Goal: Information Seeking & Learning: Learn about a topic

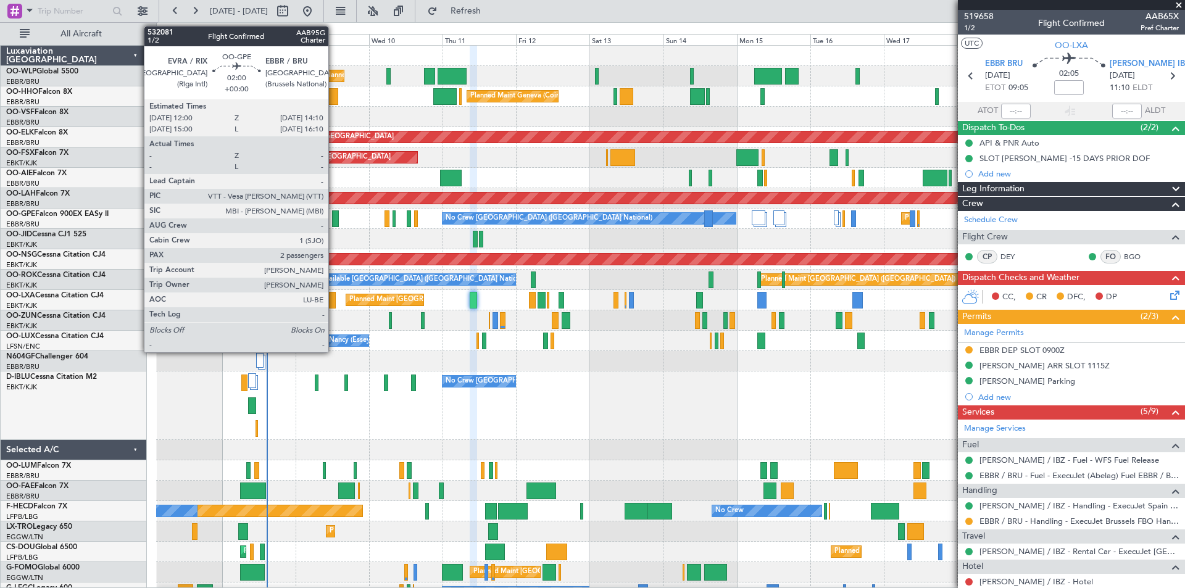
click at [334, 220] on div at bounding box center [335, 218] width 7 height 17
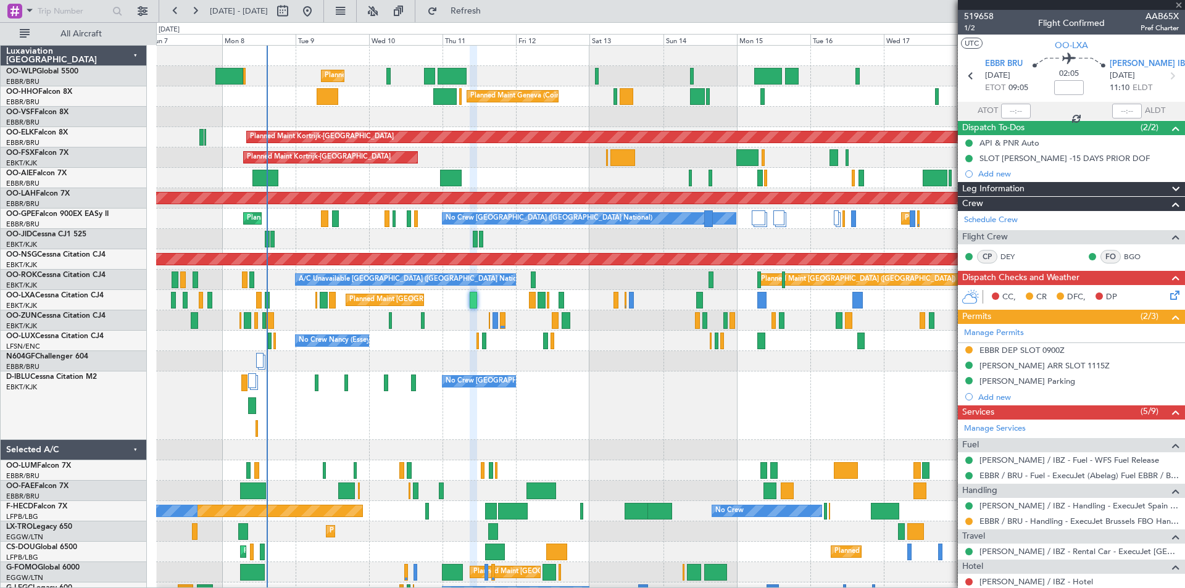
type input "2"
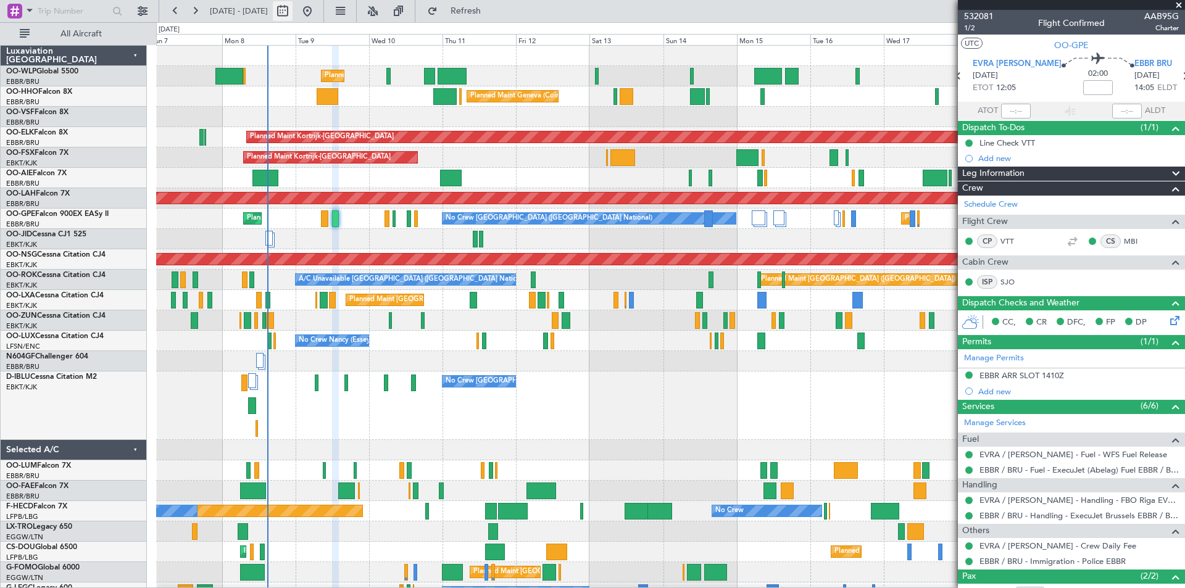
click at [293, 14] on button at bounding box center [283, 11] width 20 height 20
select select "9"
select select "2025"
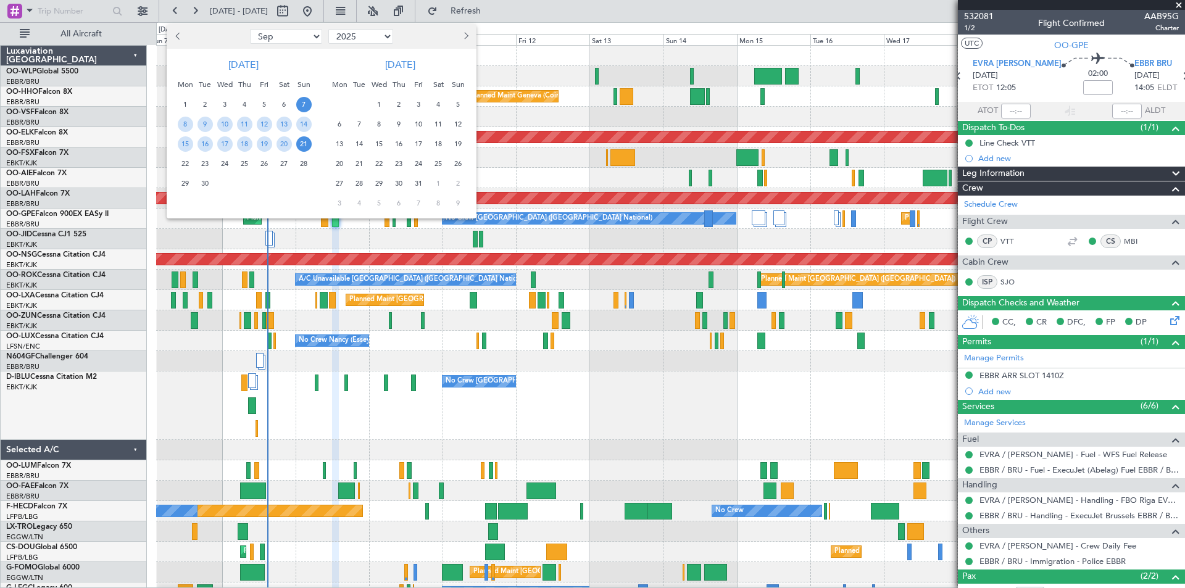
click at [341, 185] on span "27" at bounding box center [339, 183] width 15 height 15
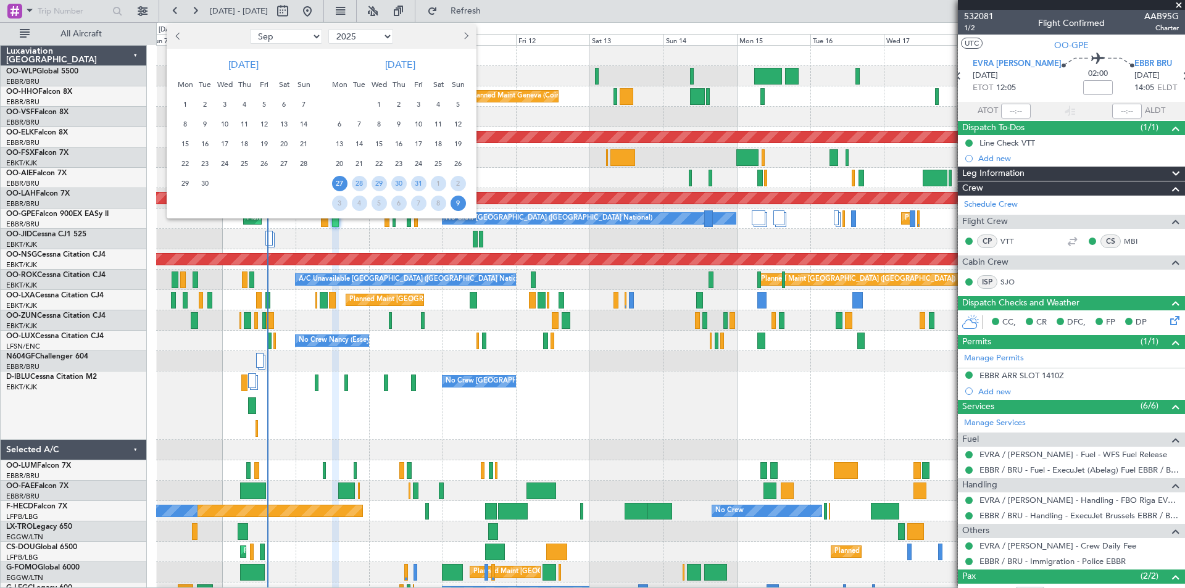
click at [460, 205] on span "9" at bounding box center [458, 203] width 15 height 15
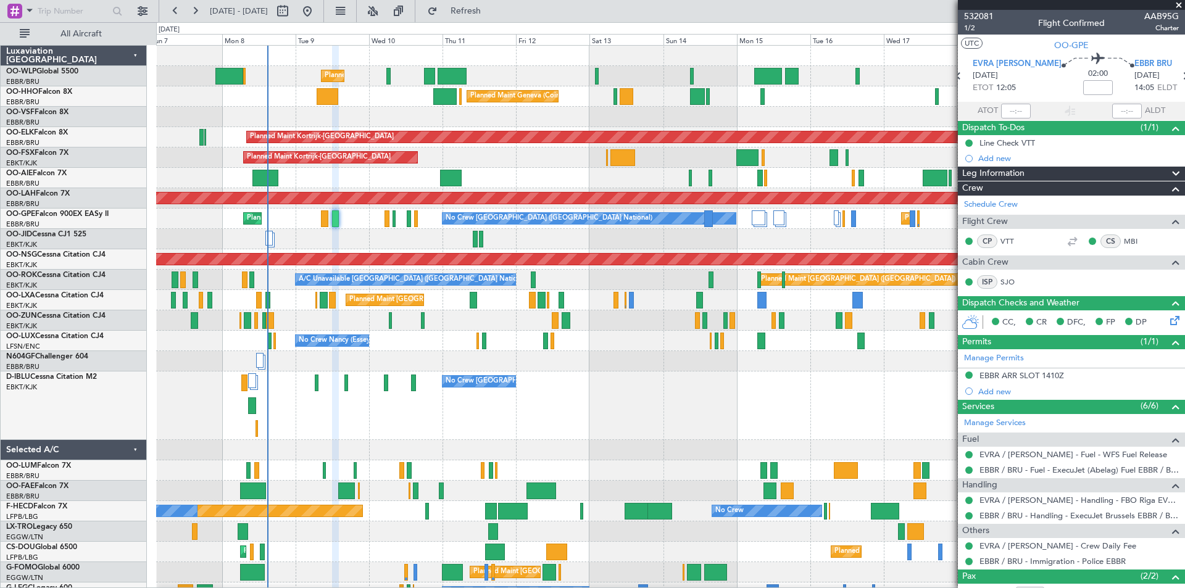
select select "10"
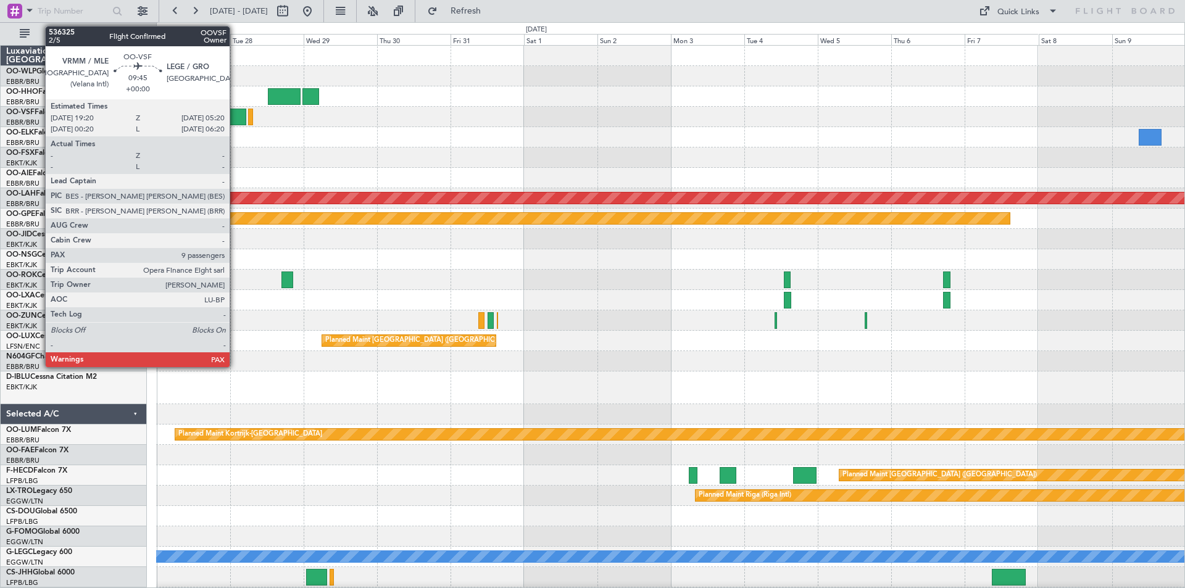
click at [235, 114] on div at bounding box center [230, 117] width 31 height 17
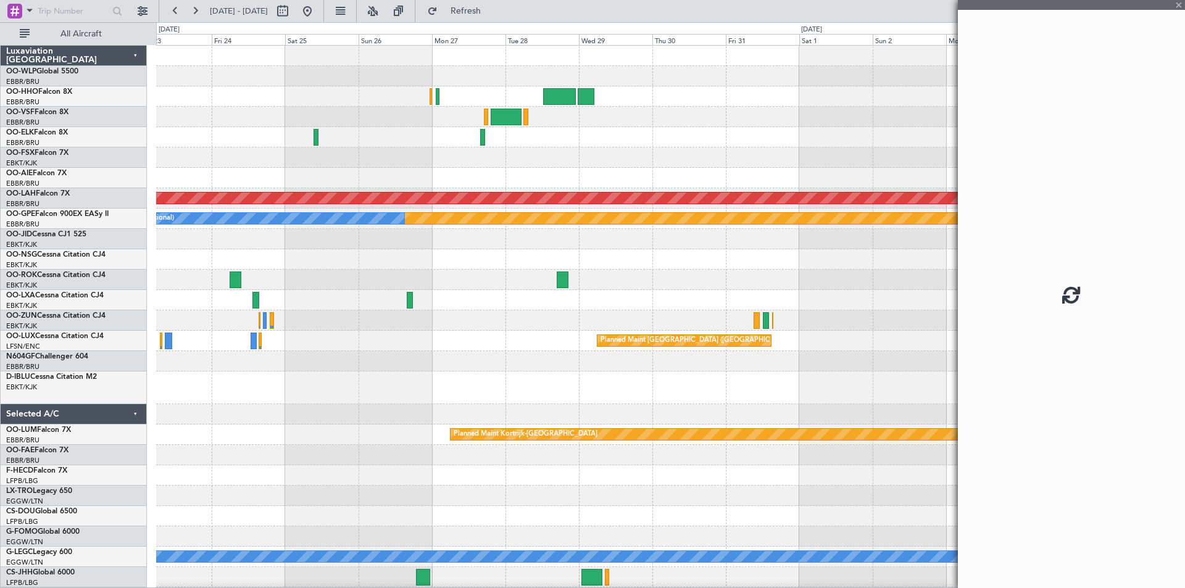
click at [546, 190] on div "Planned Maint Alton-st Louis (St Louis Regl) Planned Maint Nurnberg No Crew Bru…" at bounding box center [670, 368] width 1028 height 644
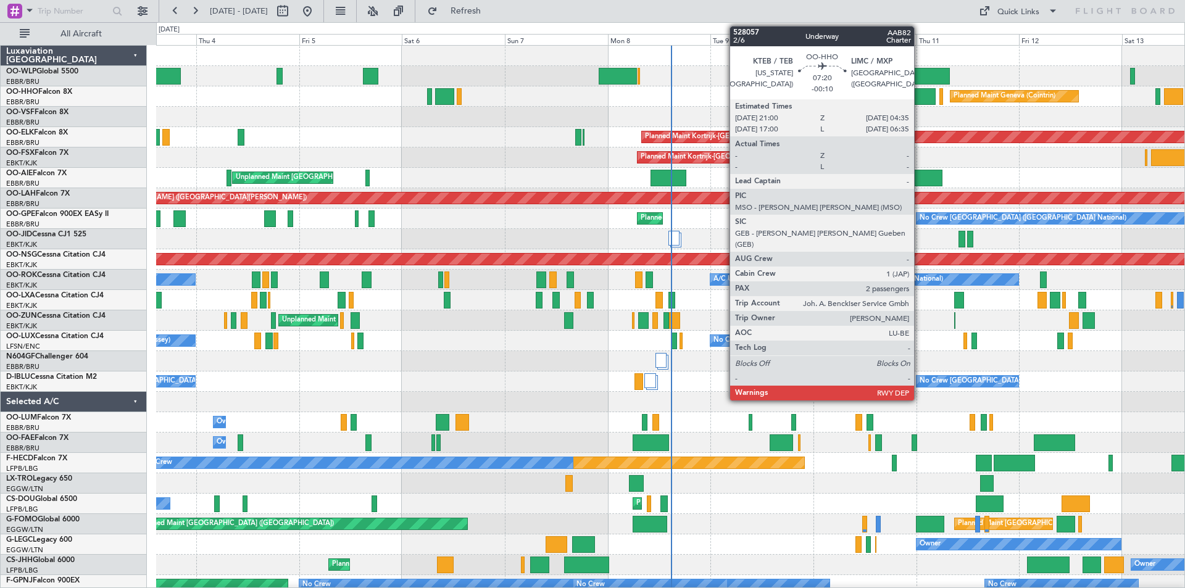
click at [920, 94] on div at bounding box center [919, 96] width 33 height 17
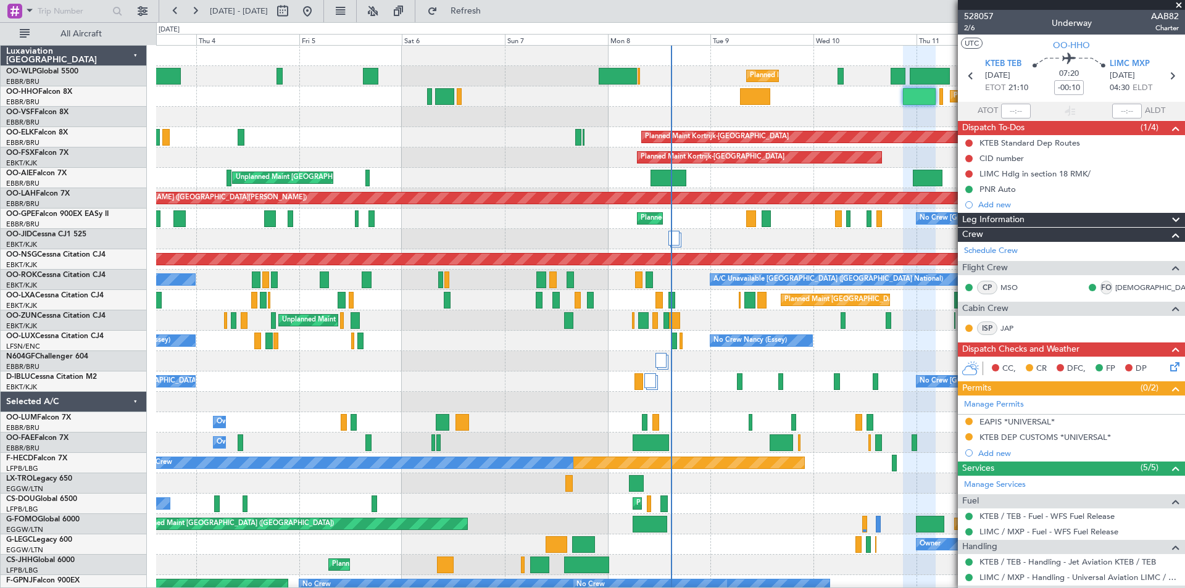
click at [1178, 6] on span at bounding box center [1179, 5] width 12 height 11
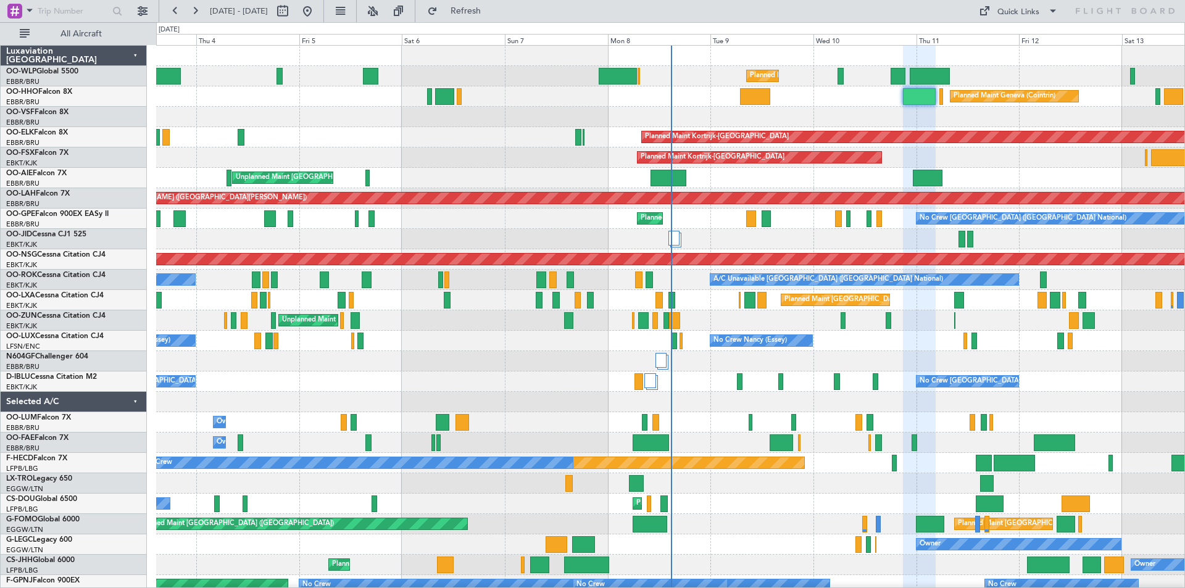
type input "0"
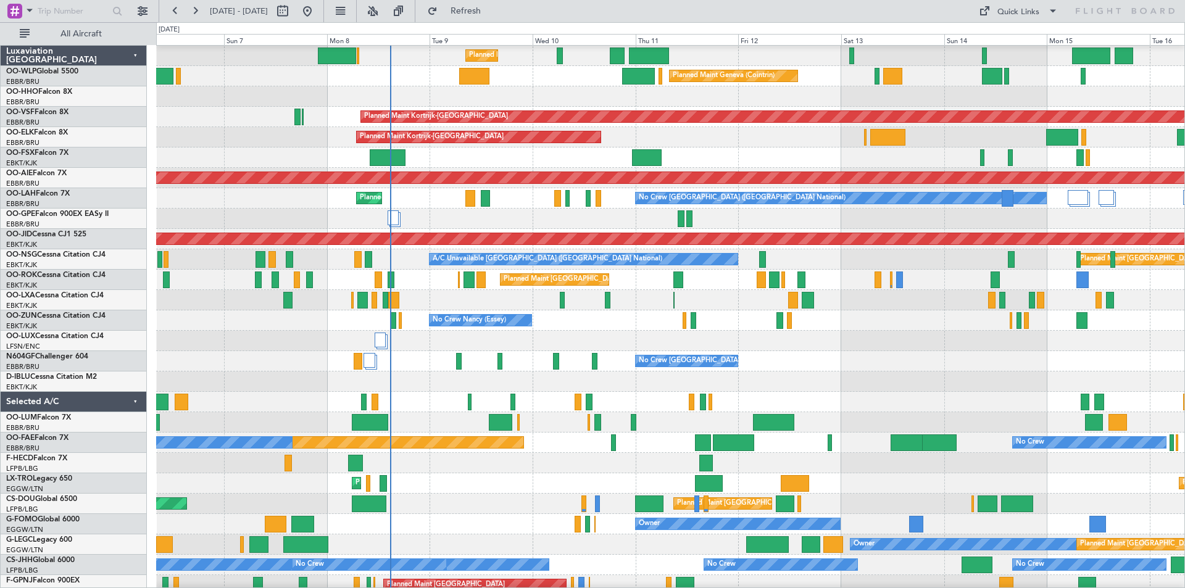
scroll to position [20, 0]
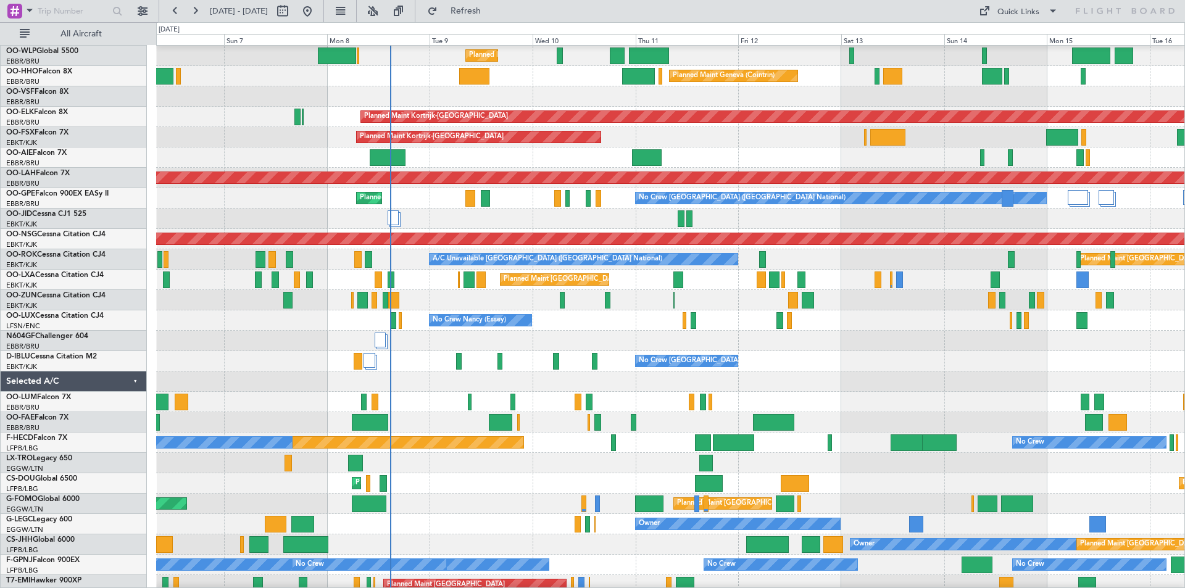
click at [744, 103] on div at bounding box center [670, 96] width 1028 height 20
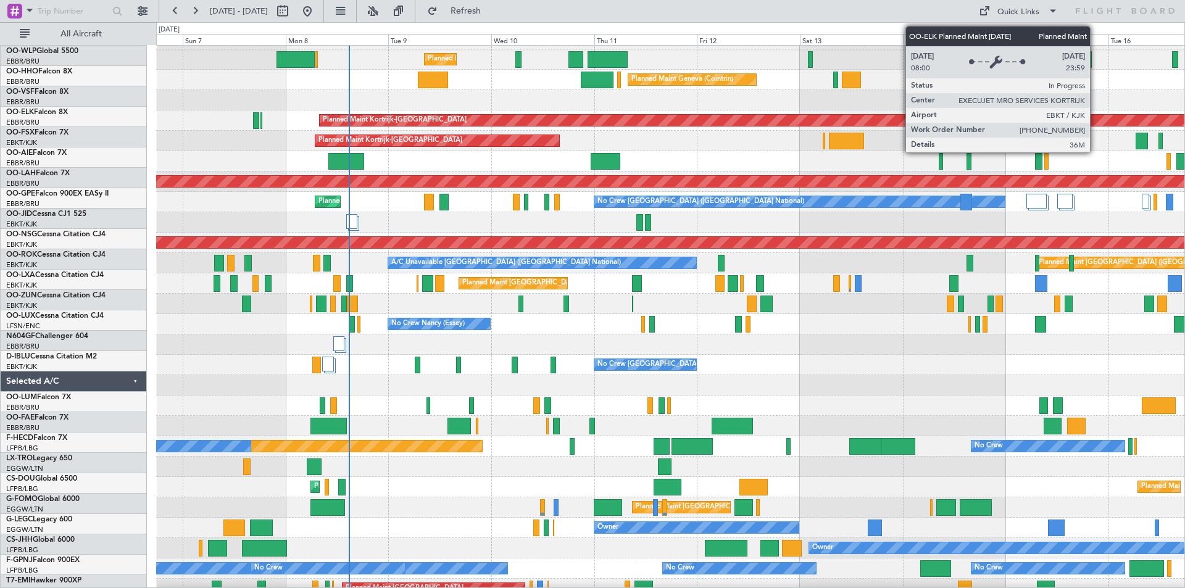
scroll to position [0, 0]
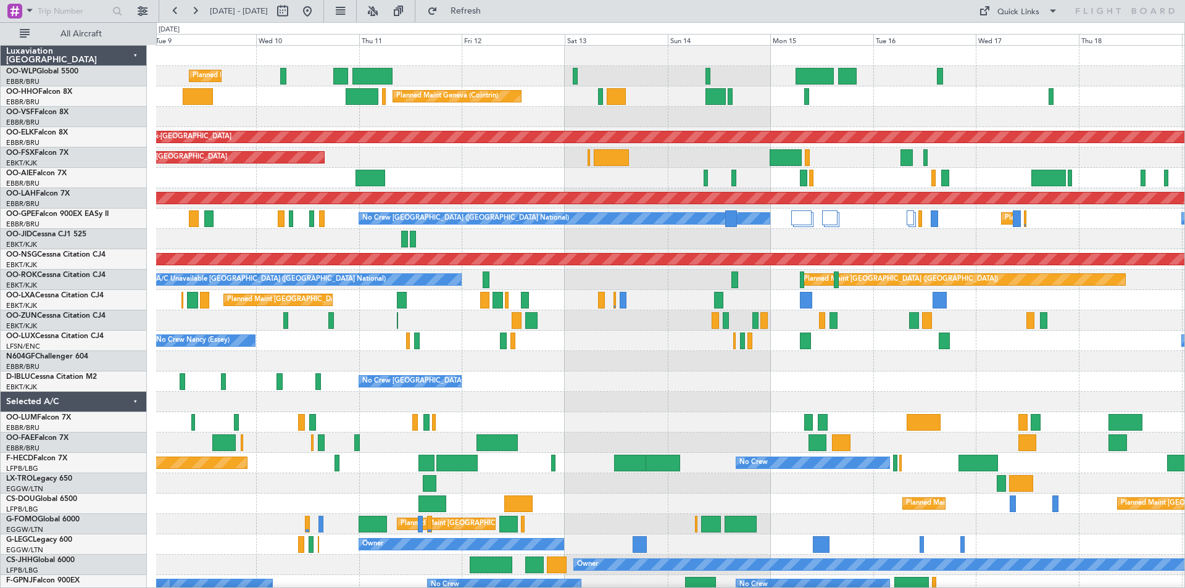
click at [831, 184] on div "Planned Maint Liege Planned Maint Geneva ([GEOGRAPHIC_DATA]) Planned Maint [GEO…" at bounding box center [670, 361] width 1028 height 631
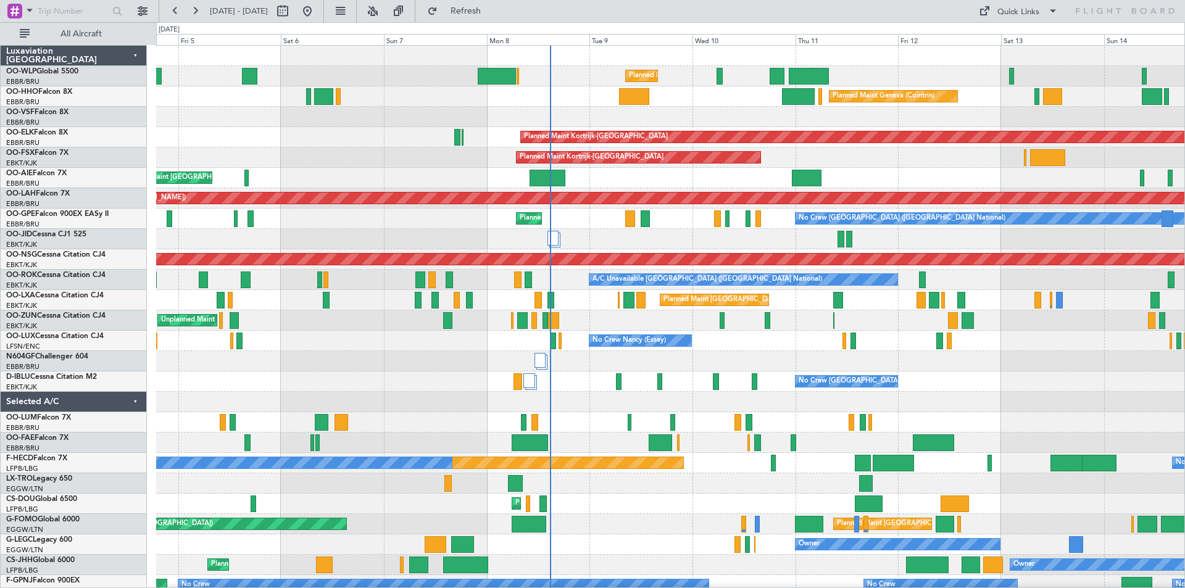
click at [1185, 148] on html "[DATE] - [DATE] Refresh Quick Links All Aircraft Planned Maint Liege Planned Ma…" at bounding box center [592, 294] width 1185 height 588
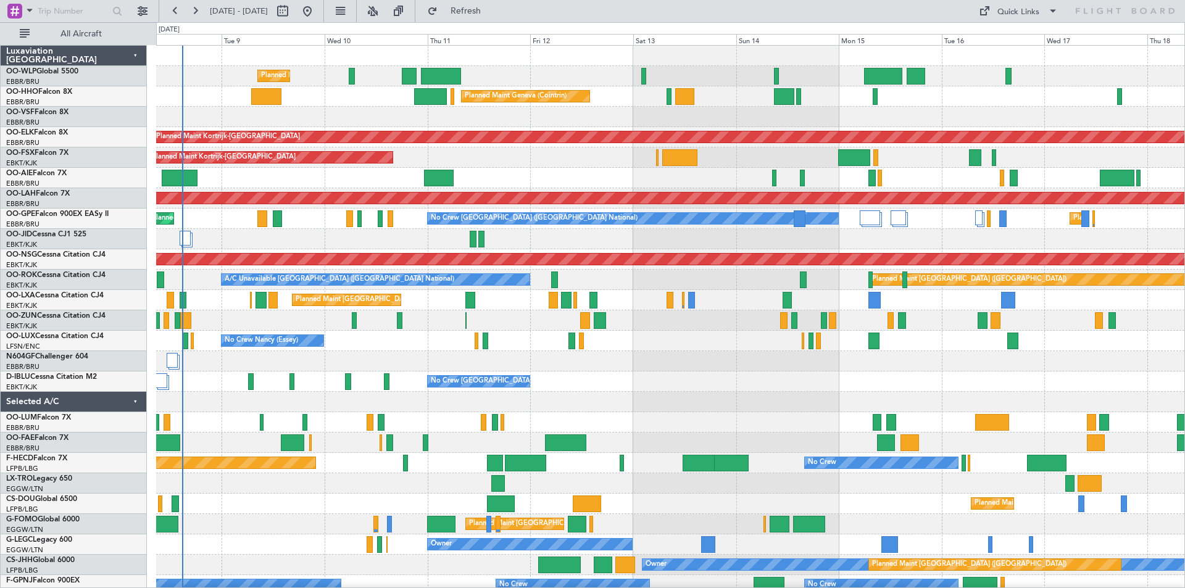
click at [607, 101] on div "Planned Maint Geneva (Cointrin)" at bounding box center [670, 96] width 1028 height 20
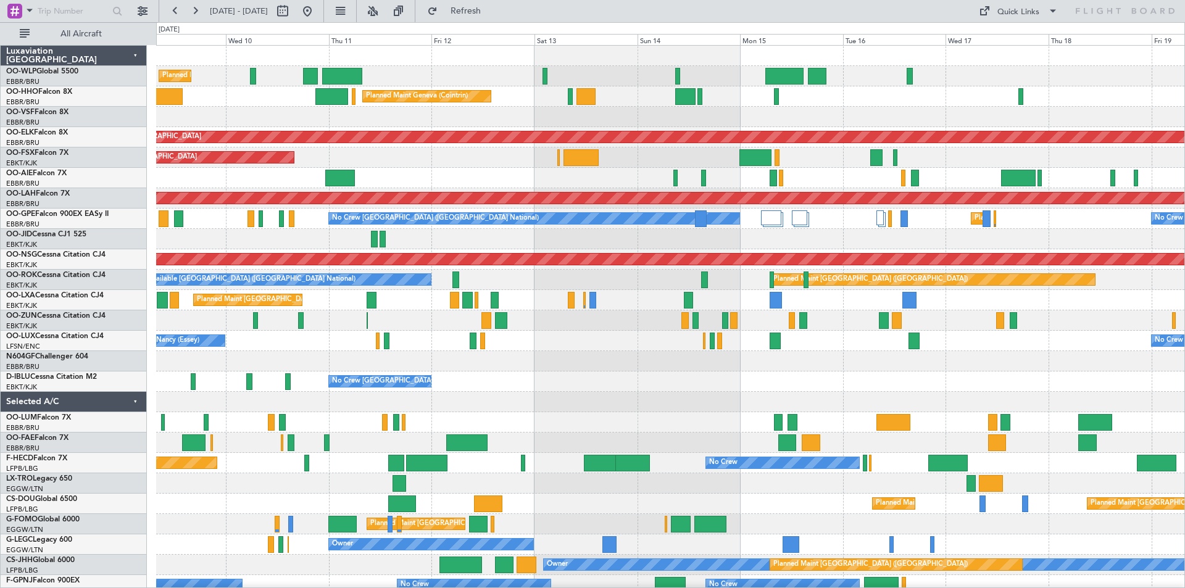
click at [781, 109] on div at bounding box center [670, 117] width 1028 height 20
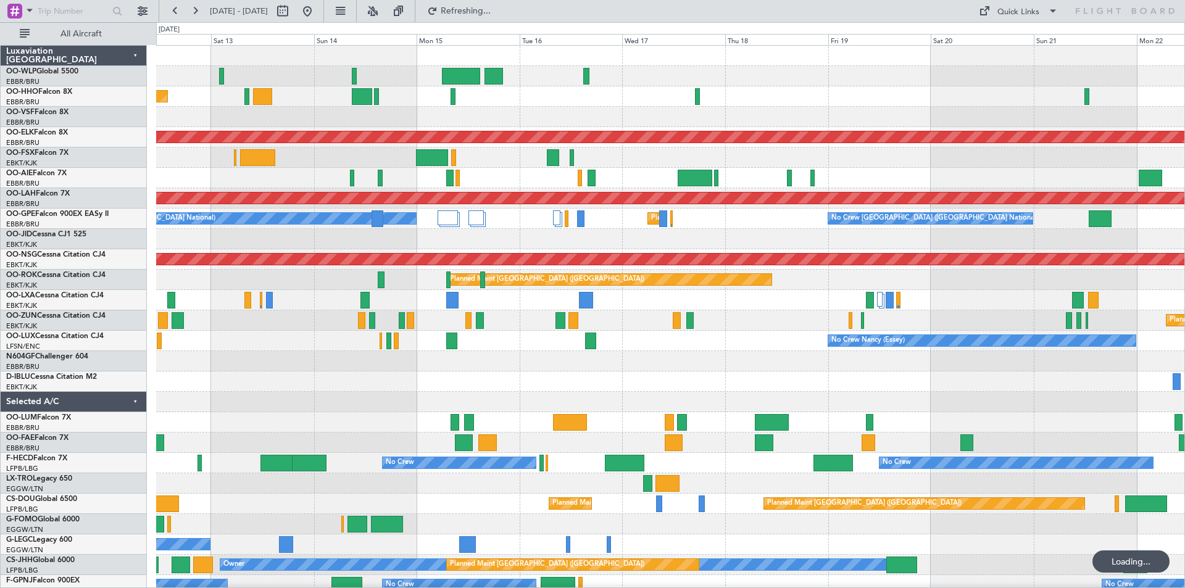
click at [545, 114] on div at bounding box center [670, 117] width 1028 height 20
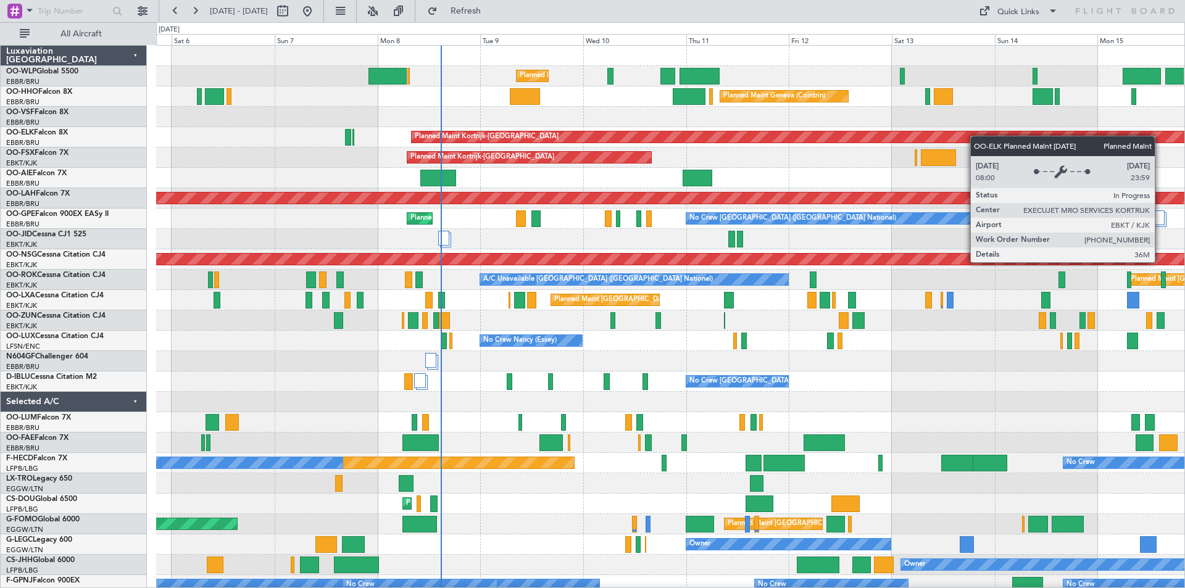
click at [1098, 138] on div "Planned Maint Liege Planned Maint Geneva ([GEOGRAPHIC_DATA]) Planned Maint [GEO…" at bounding box center [670, 361] width 1028 height 631
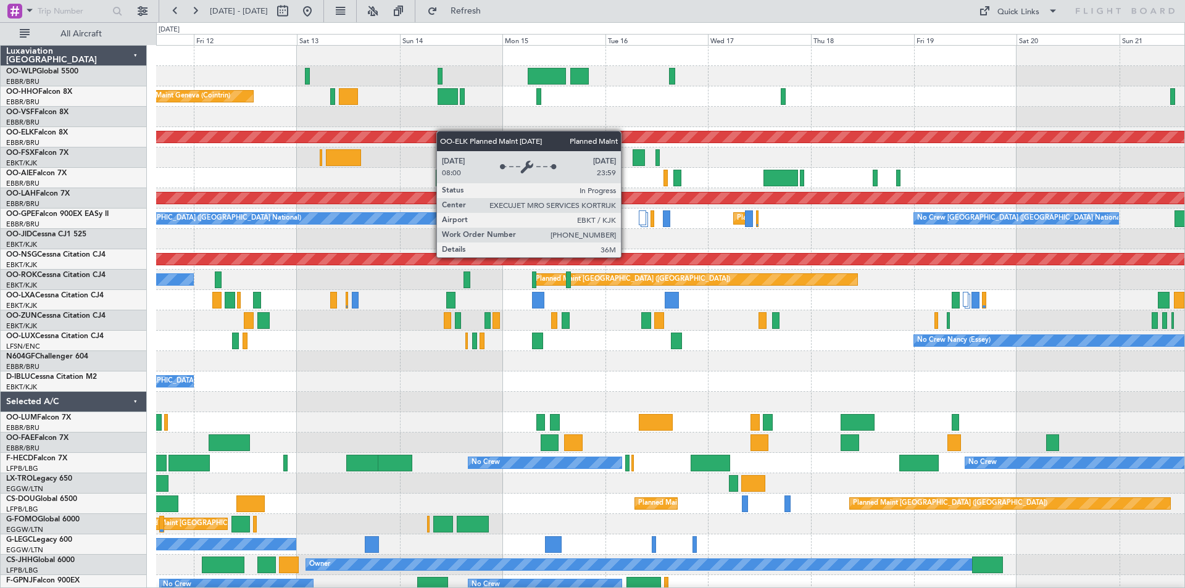
click at [431, 133] on div "Planned Maint Liege Planned Maint Geneva ([GEOGRAPHIC_DATA]) Planned Maint [GEO…" at bounding box center [670, 361] width 1028 height 631
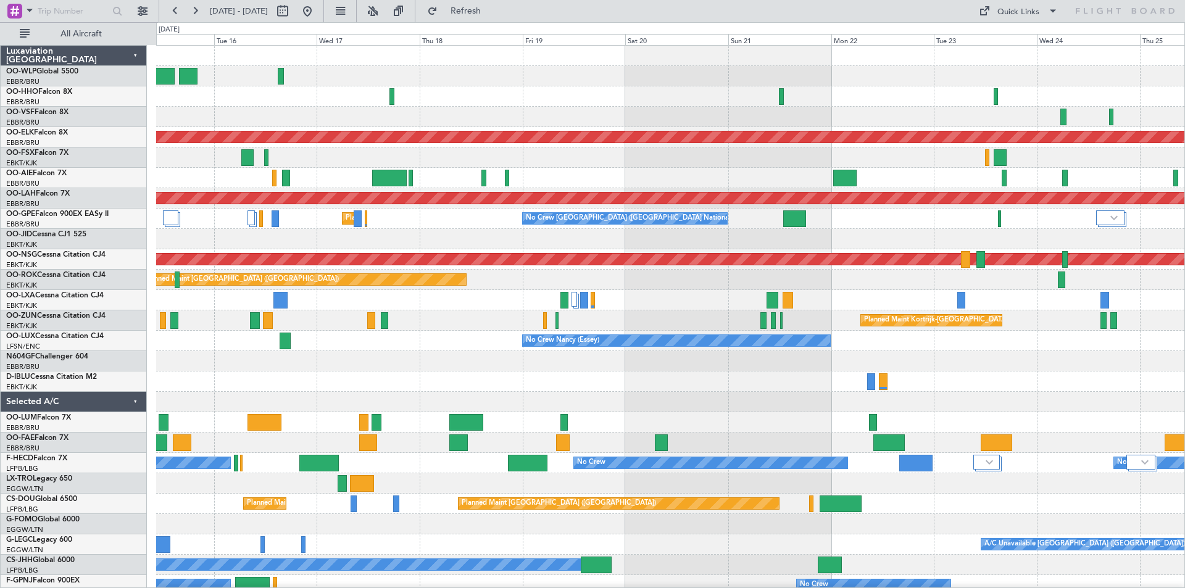
click at [612, 100] on div at bounding box center [670, 96] width 1028 height 20
click at [1185, 186] on html "[DATE] - [DATE] Refresh Quick Links All Aircraft Planned Maint [GEOGRAPHIC_DATA…" at bounding box center [592, 294] width 1185 height 588
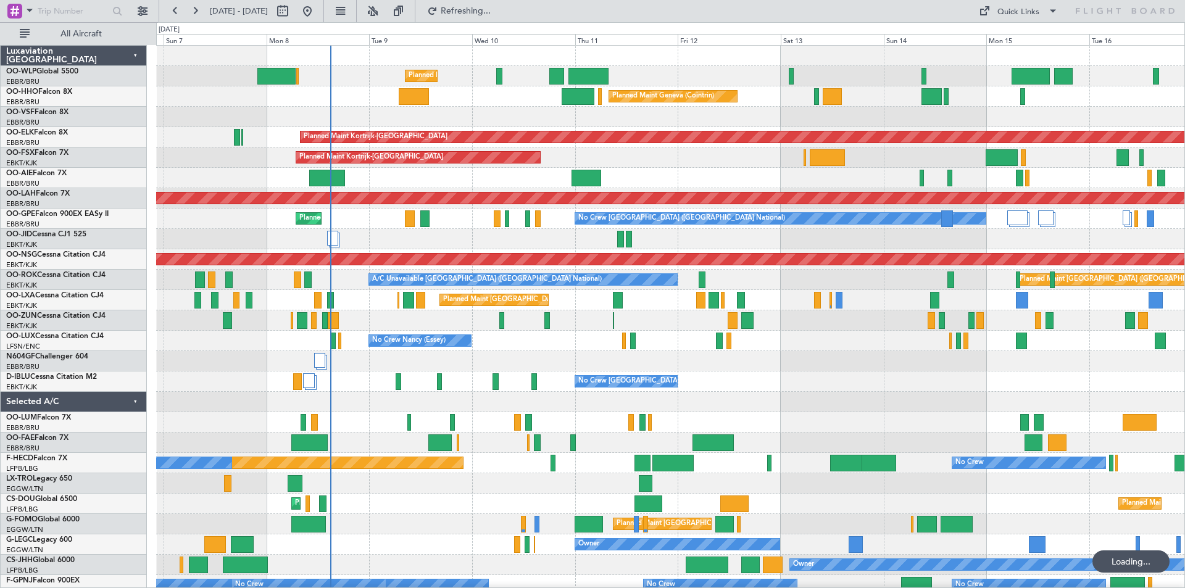
click at [305, 193] on div "Planned Maint Liege Planned Maint Geneva ([GEOGRAPHIC_DATA]) Planned Maint [GEO…" at bounding box center [670, 361] width 1028 height 631
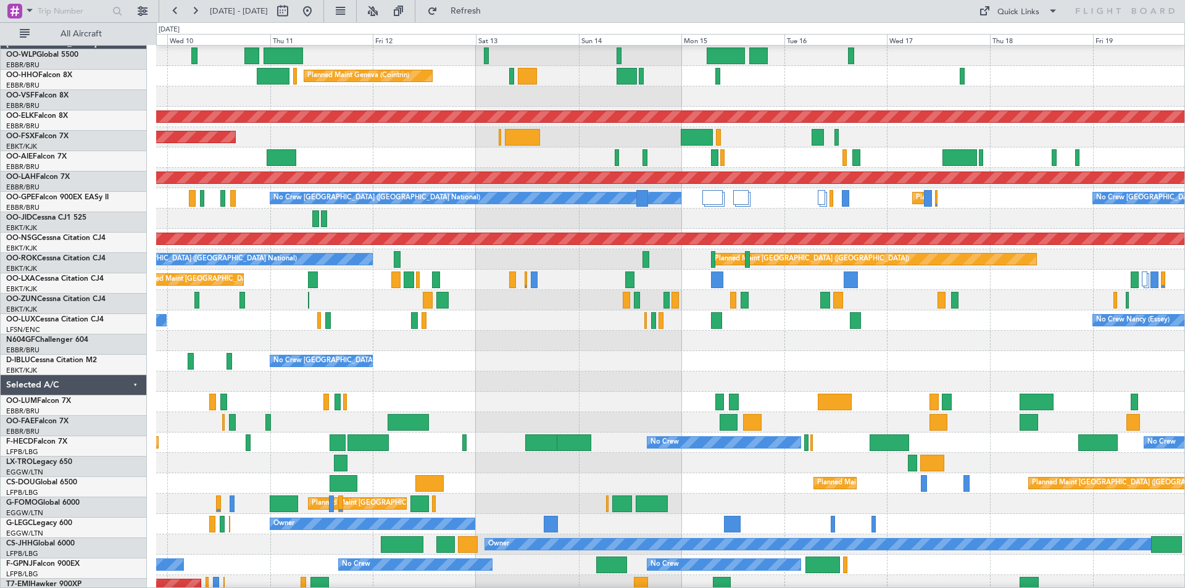
scroll to position [41, 0]
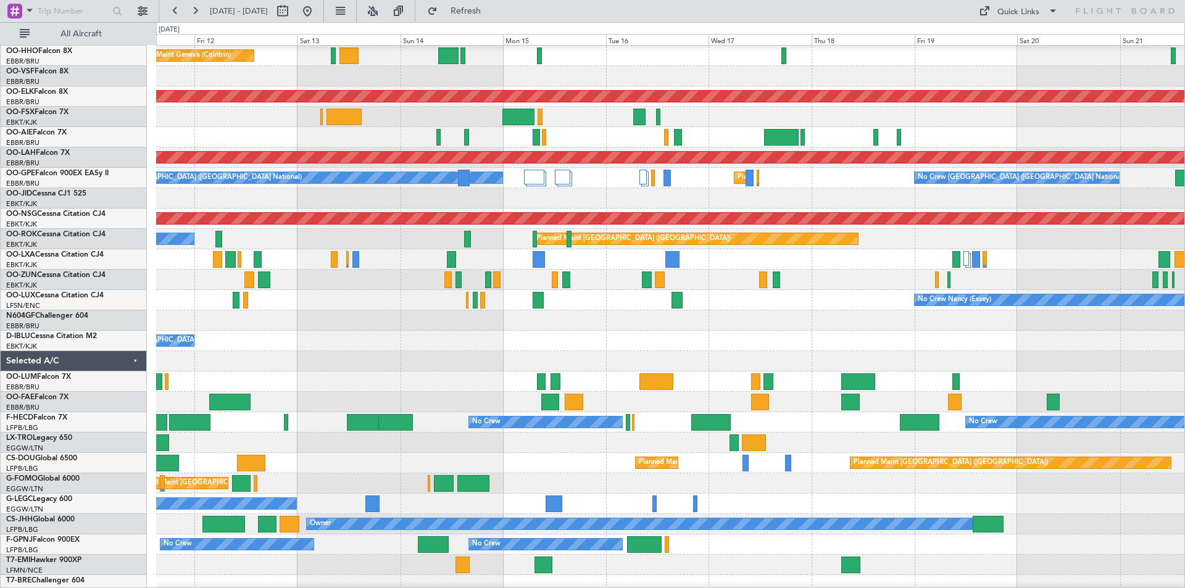
click at [257, 128] on div at bounding box center [670, 137] width 1028 height 20
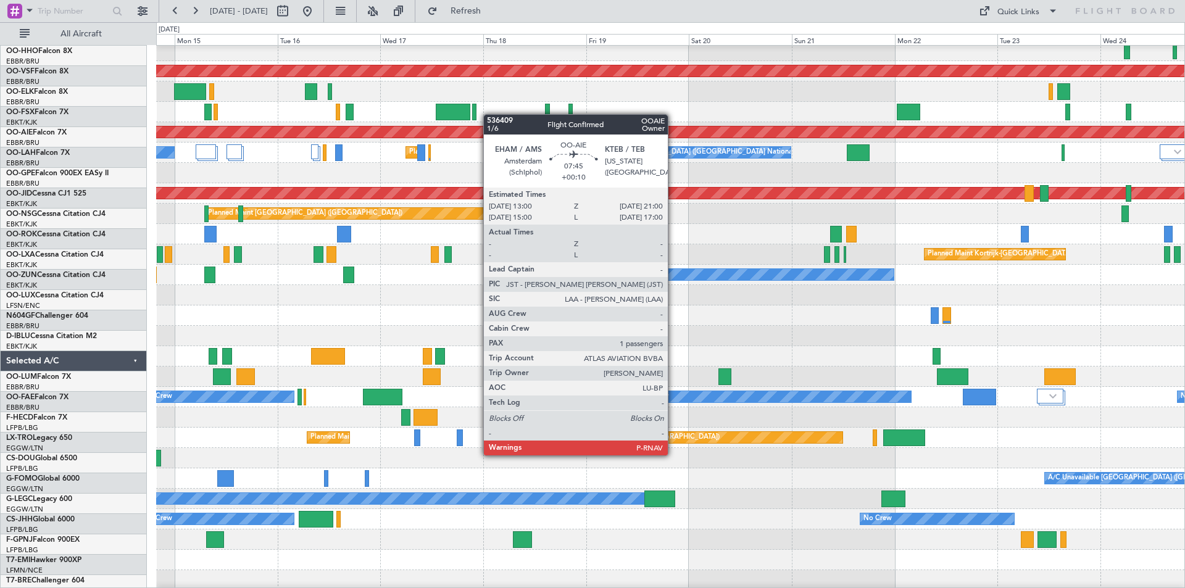
scroll to position [67, 0]
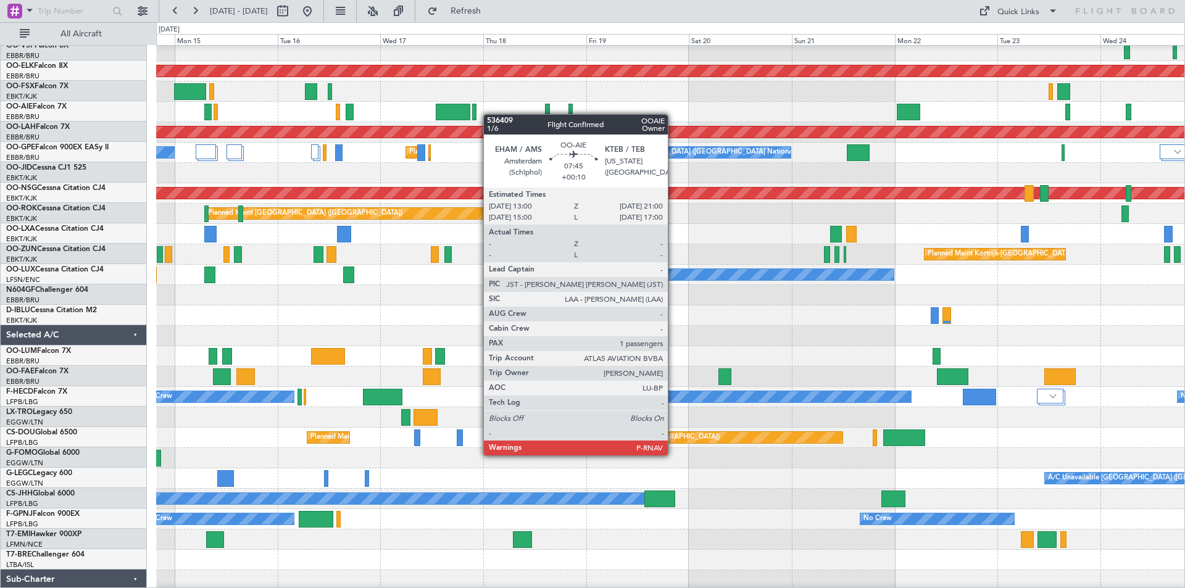
click at [467, 112] on div at bounding box center [670, 112] width 1028 height 20
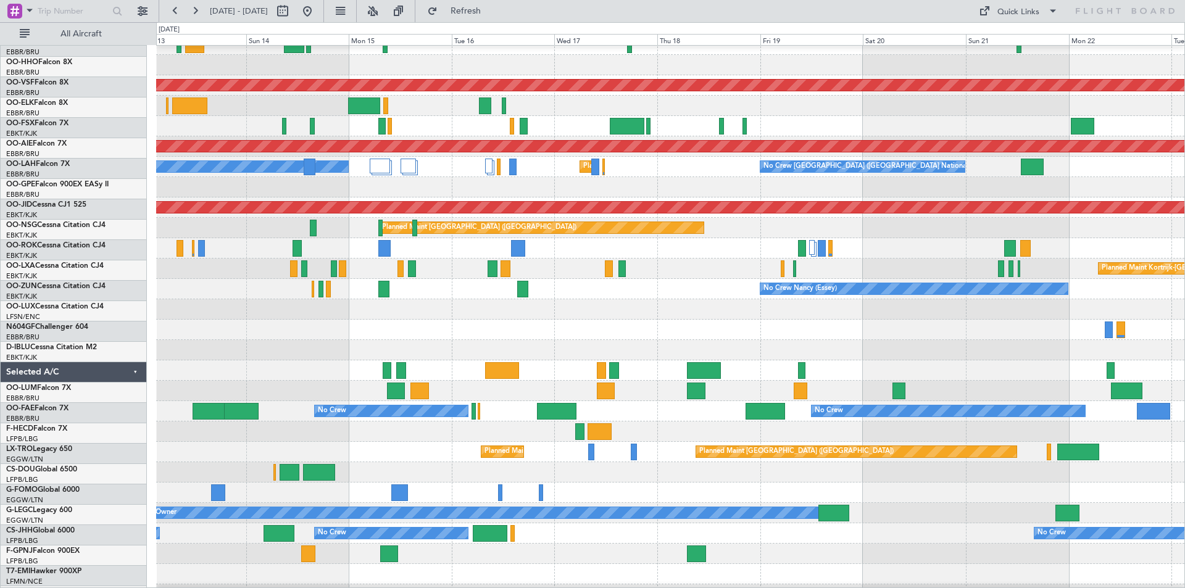
click at [1022, 136] on div at bounding box center [670, 126] width 1028 height 20
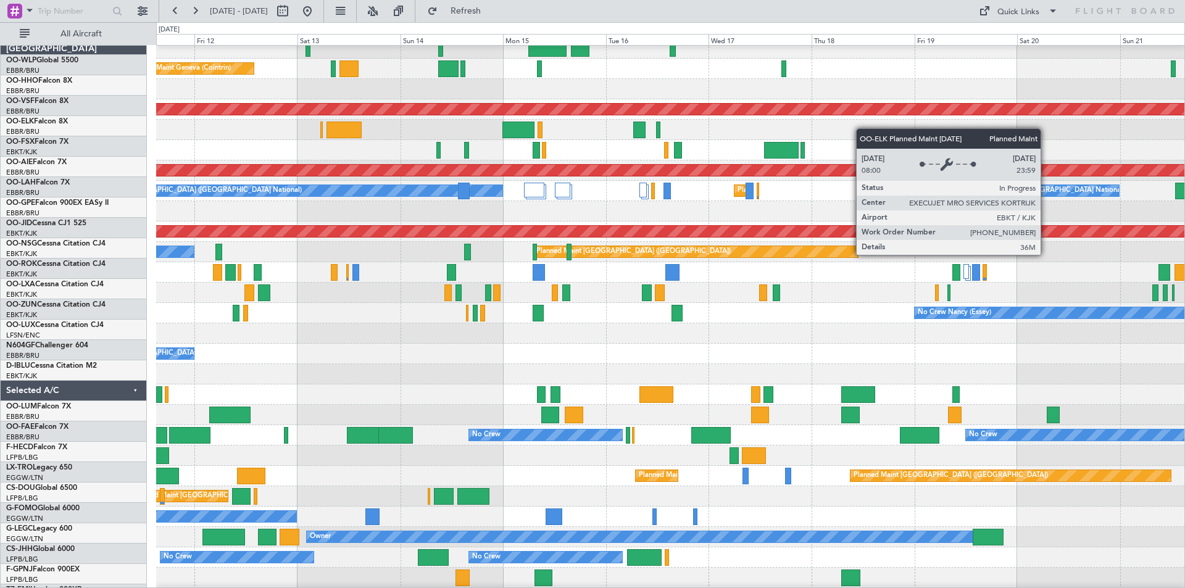
scroll to position [40, 0]
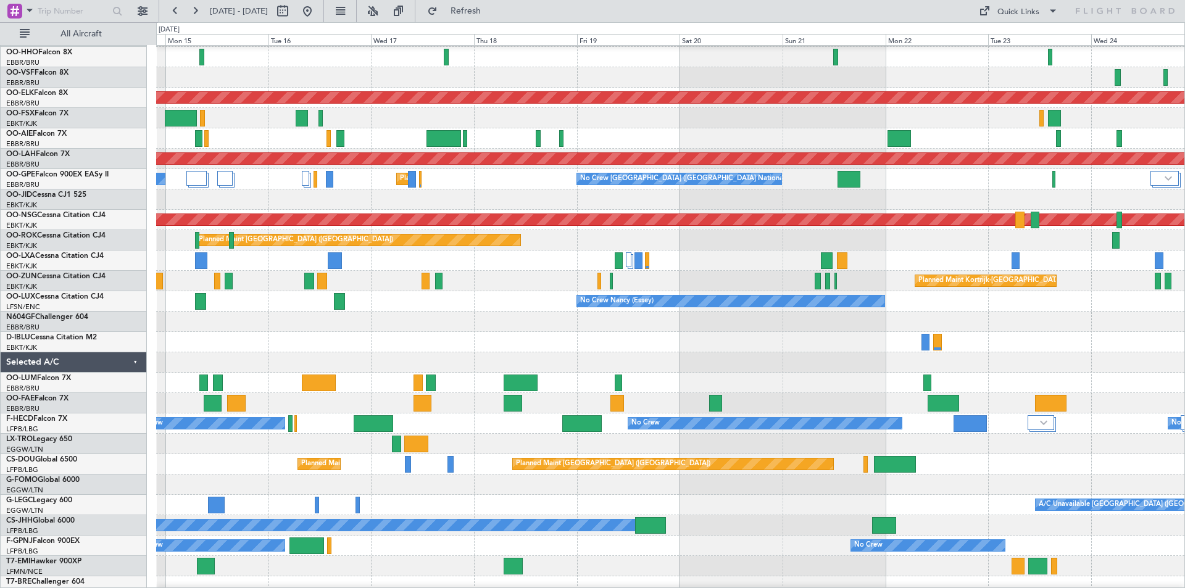
click at [470, 110] on div at bounding box center [670, 118] width 1028 height 20
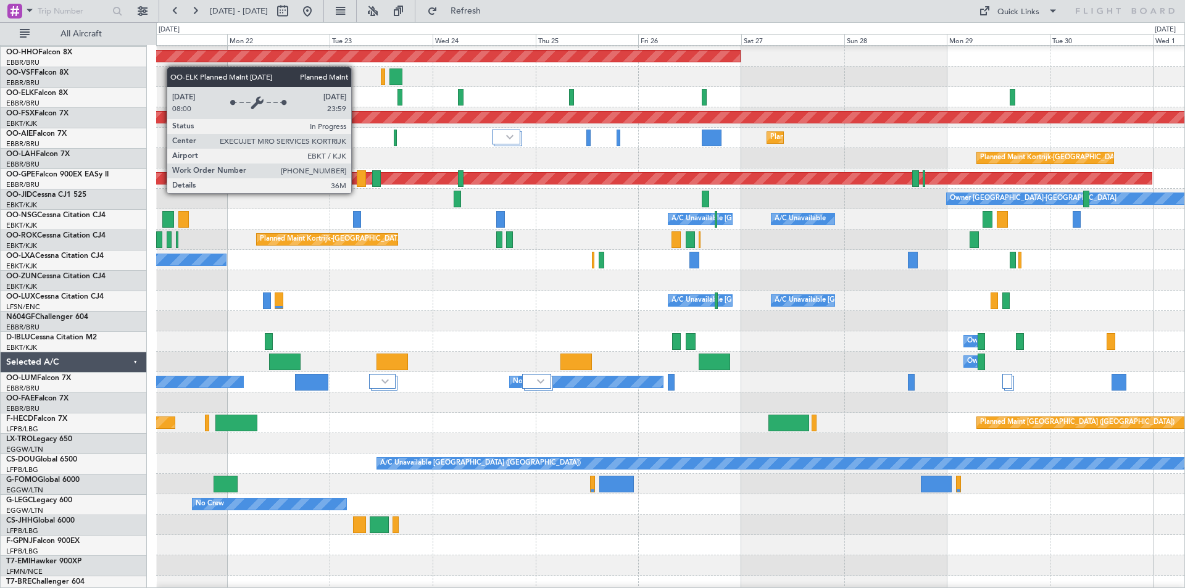
scroll to position [88, 0]
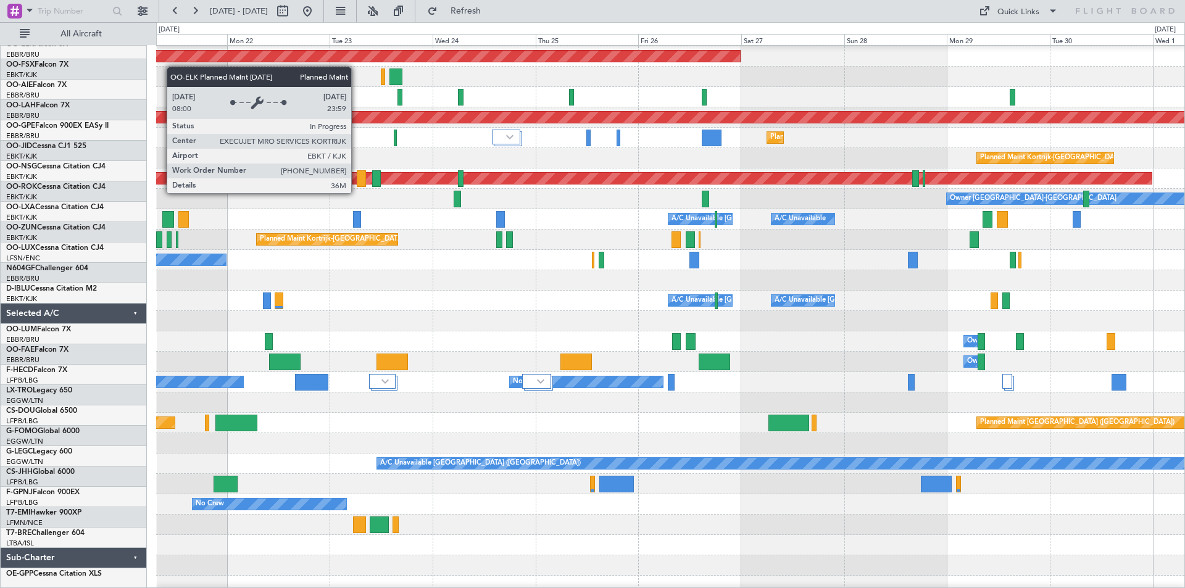
click at [2, 9] on fb-flight-board "[DATE] - [DATE] Refresh Quick Links All Aircraft Planned Maint [GEOGRAPHIC_DATA…" at bounding box center [592, 298] width 1185 height 579
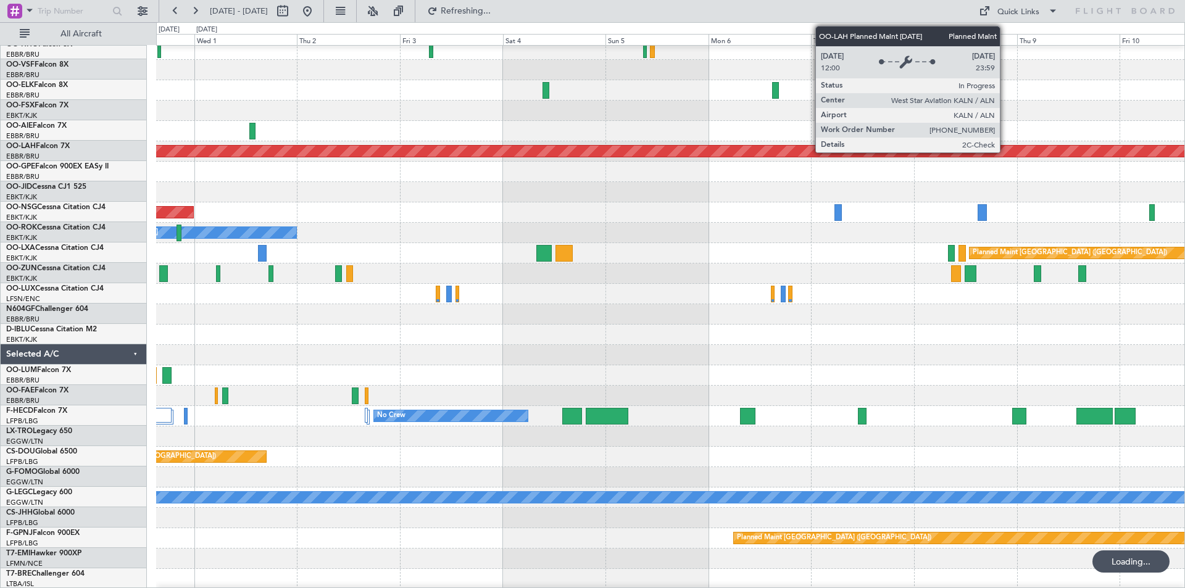
scroll to position [47, 0]
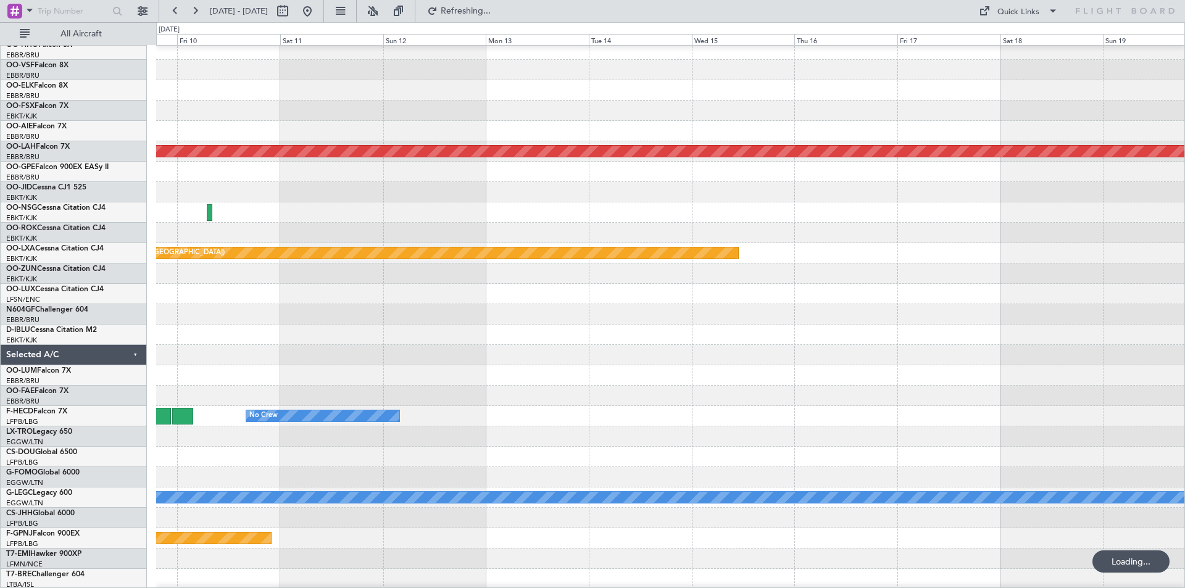
click at [0, 151] on div "Planned Maint [PERSON_NAME]-[GEOGRAPHIC_DATA][PERSON_NAME] ([GEOGRAPHIC_DATA][P…" at bounding box center [592, 305] width 1185 height 566
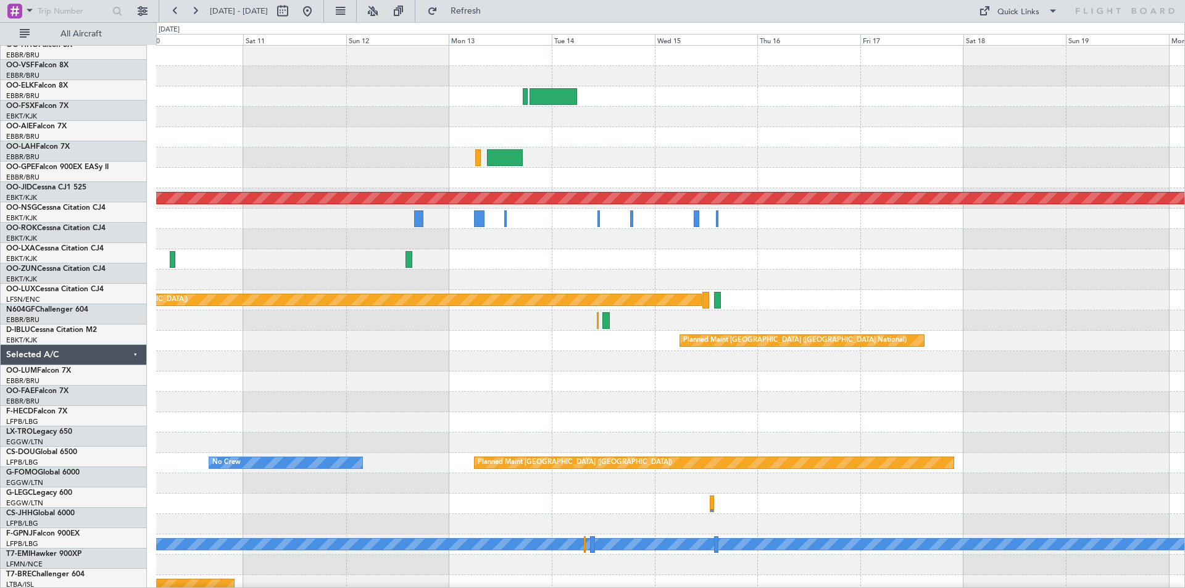
scroll to position [0, 0]
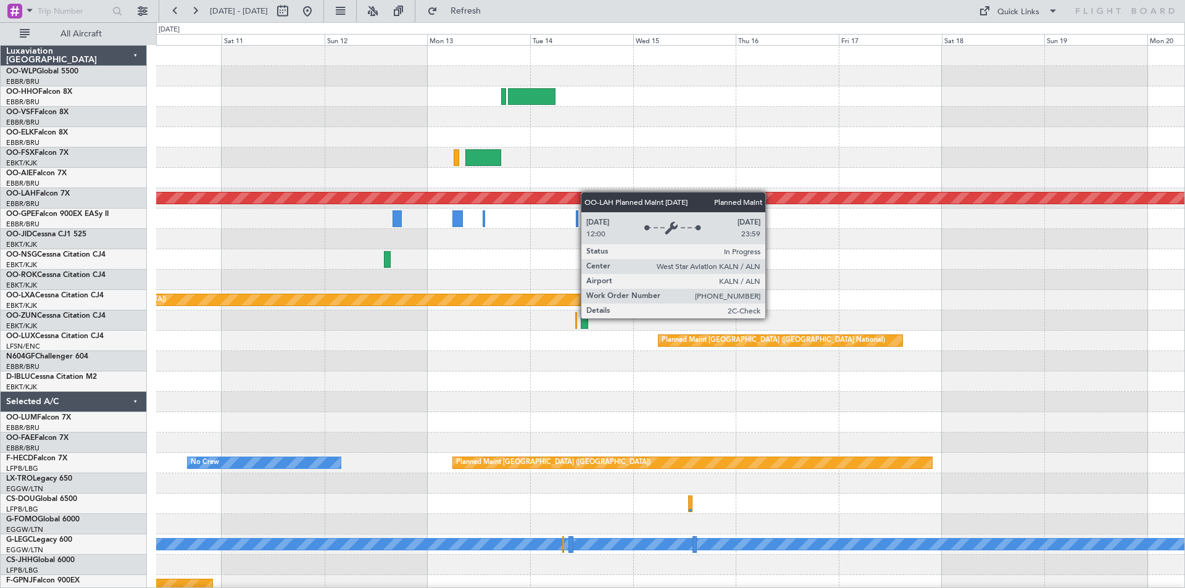
click at [583, 196] on div "Planned Maint [PERSON_NAME]-[GEOGRAPHIC_DATA][PERSON_NAME] ([GEOGRAPHIC_DATA][P…" at bounding box center [670, 341] width 1028 height 591
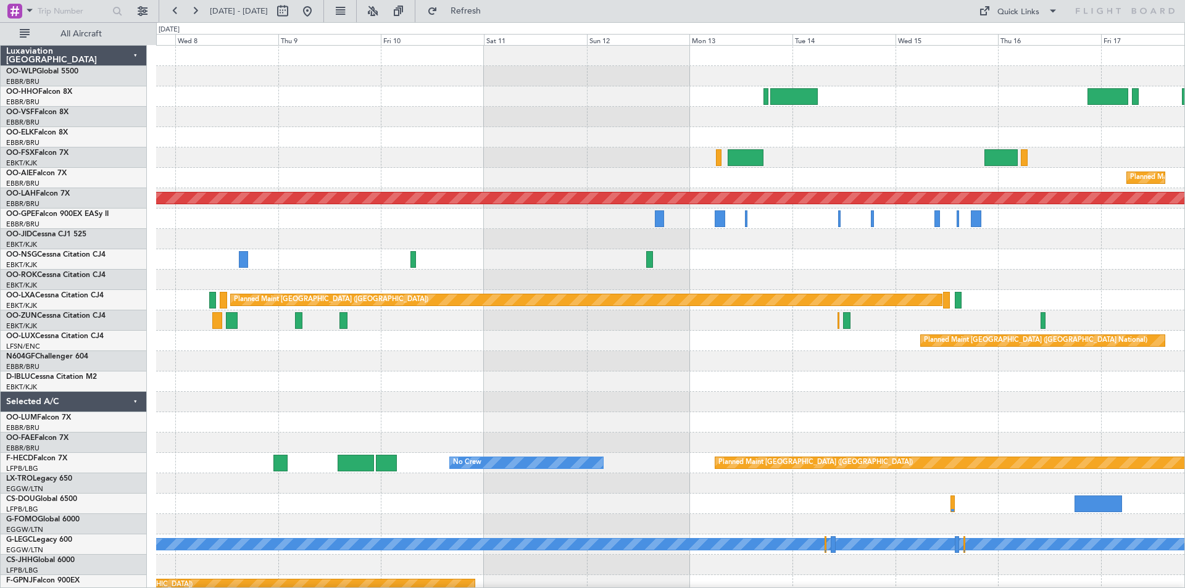
click at [887, 171] on div "Planned Maint [GEOGRAPHIC_DATA] ([GEOGRAPHIC_DATA] National)" at bounding box center [670, 178] width 1028 height 20
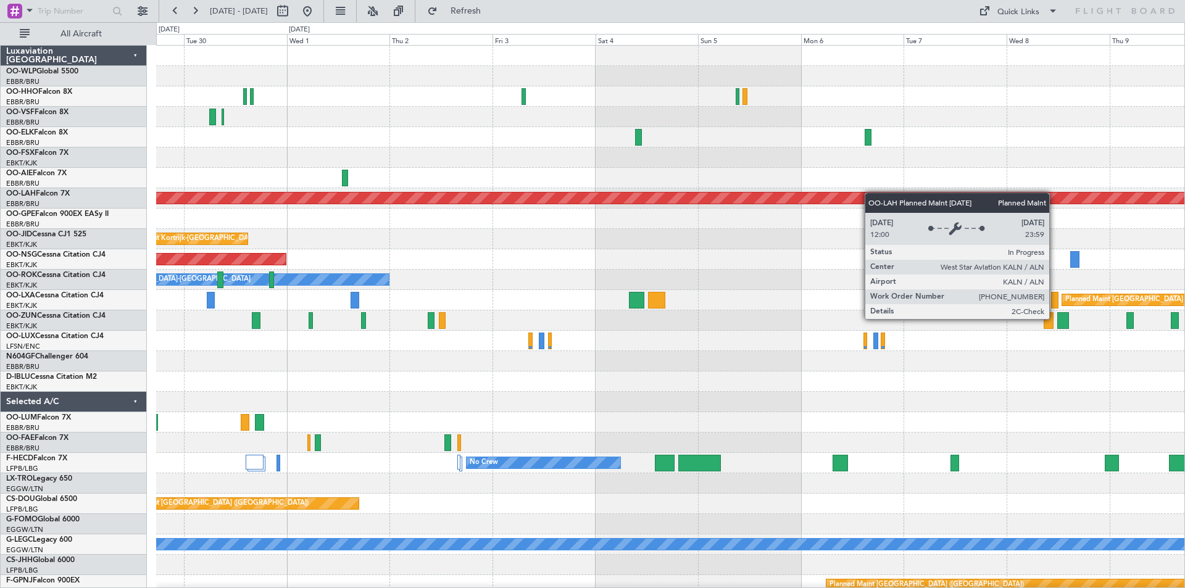
click at [1025, 199] on div "Planned Maint [PERSON_NAME]-[GEOGRAPHIC_DATA][PERSON_NAME] ([GEOGRAPHIC_DATA][P…" at bounding box center [670, 361] width 1028 height 631
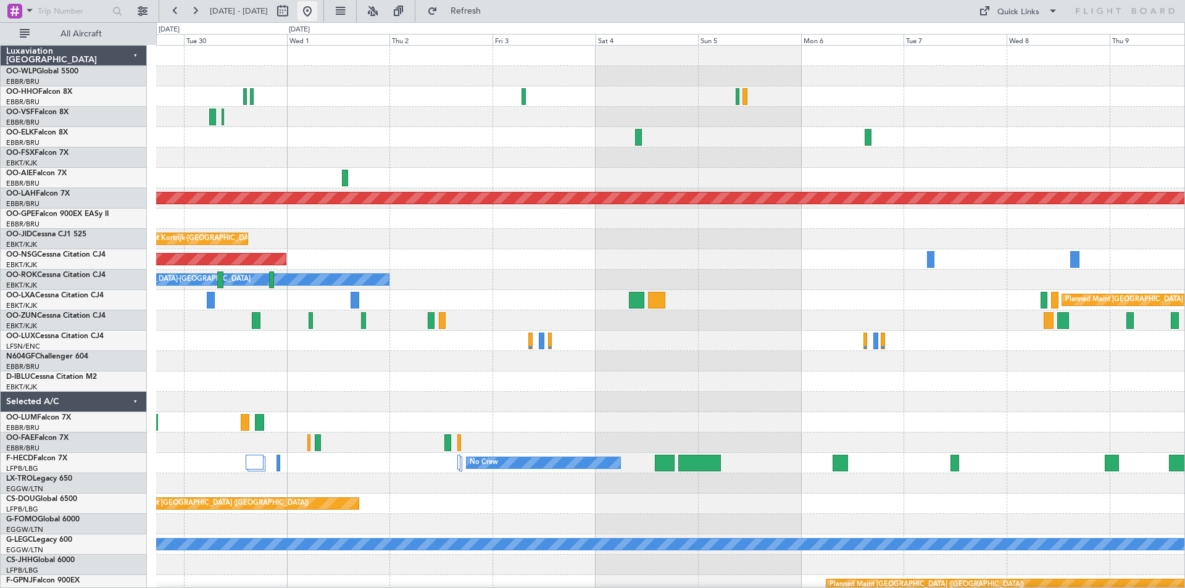
click at [317, 6] on button at bounding box center [308, 11] width 20 height 20
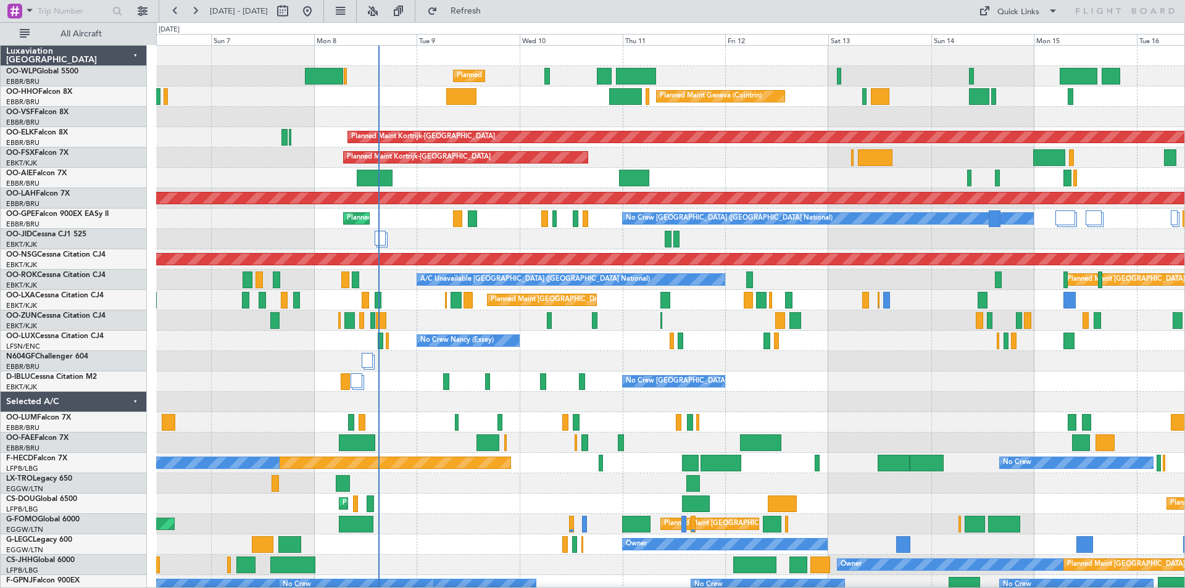
click at [646, 344] on div "No Crew [PERSON_NAME] ([PERSON_NAME]) No Crew [PERSON_NAME] ([PERSON_NAME])" at bounding box center [670, 341] width 1028 height 20
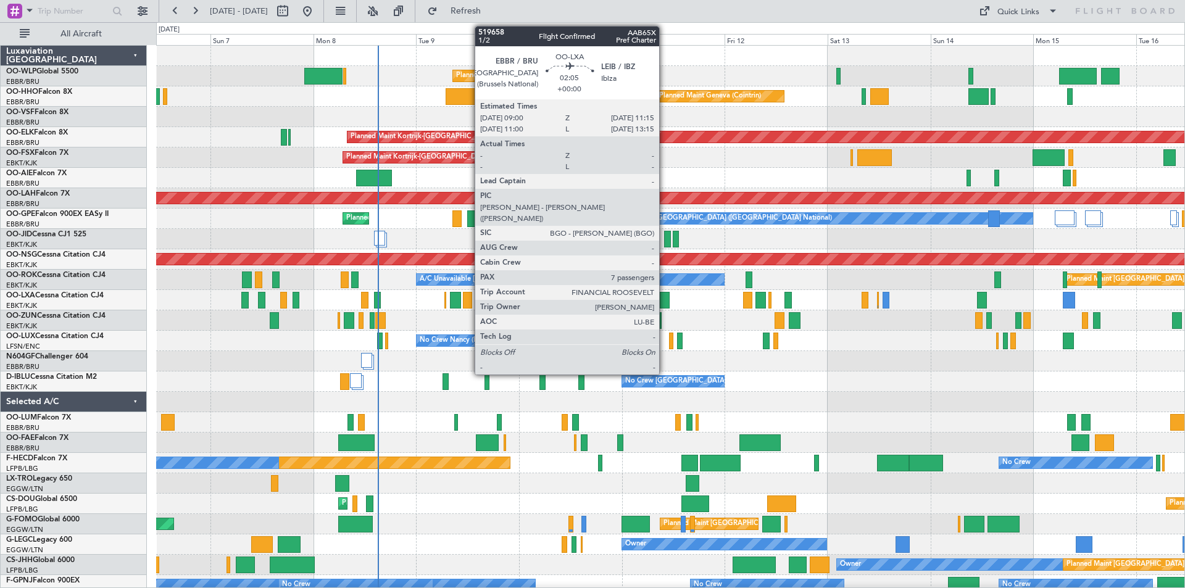
click at [665, 299] on div at bounding box center [665, 300] width 10 height 17
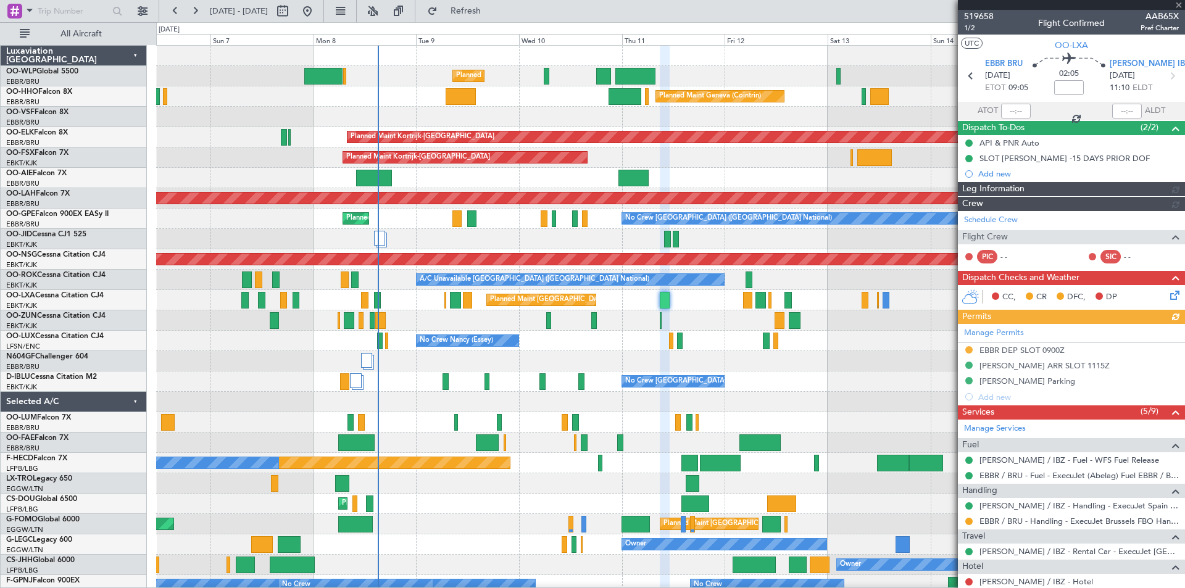
scroll to position [309, 0]
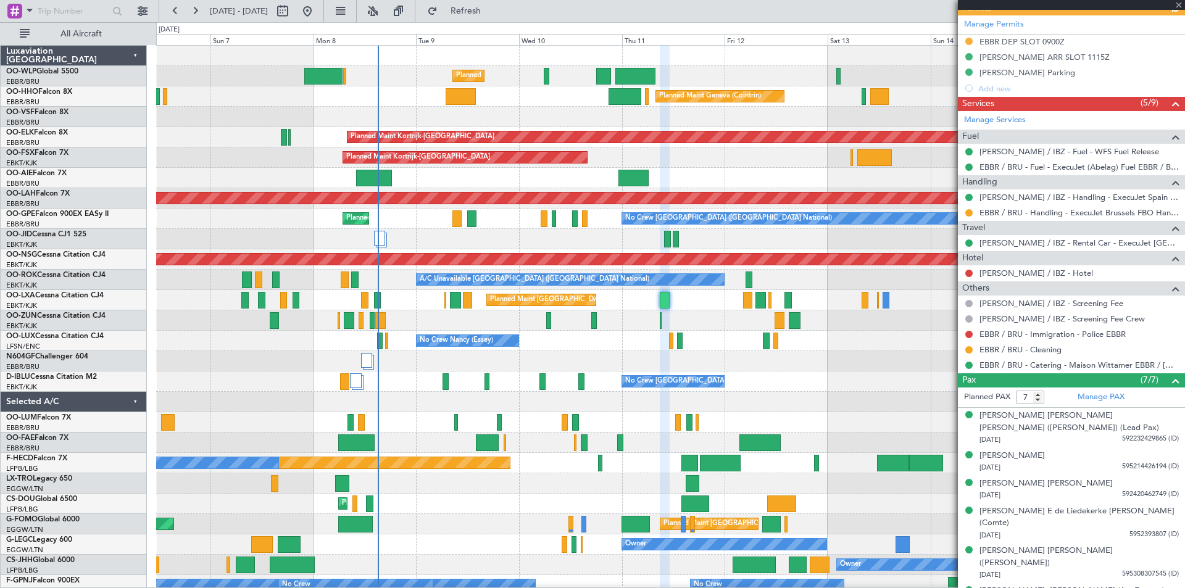
click at [1180, 5] on div at bounding box center [1071, 5] width 227 height 10
click at [1181, 2] on span at bounding box center [1179, 5] width 12 height 11
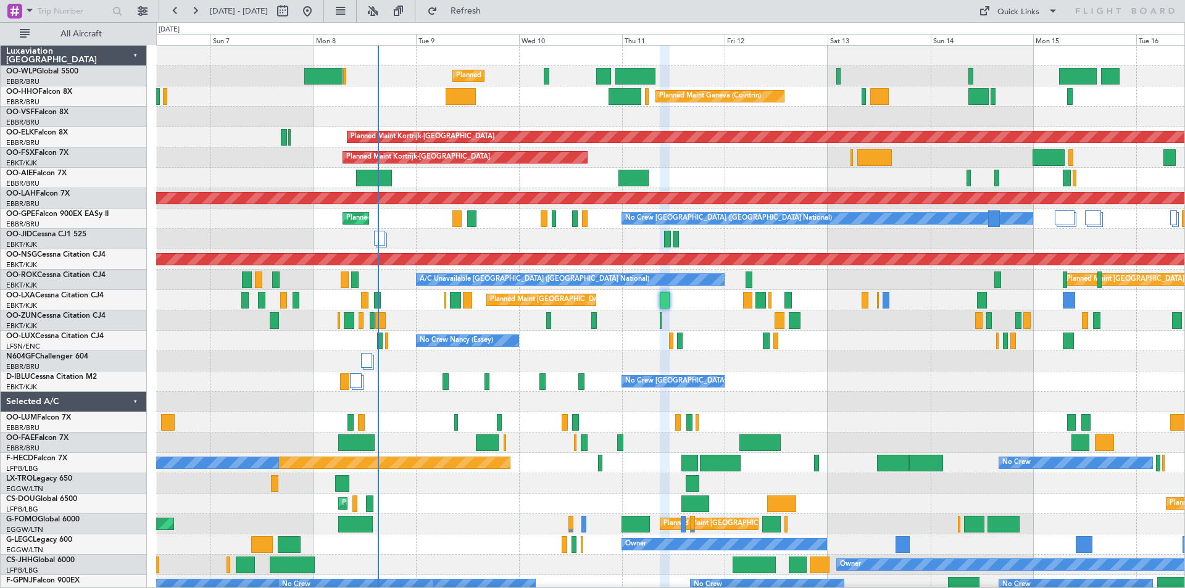
type input "0"
